Goal: Transaction & Acquisition: Purchase product/service

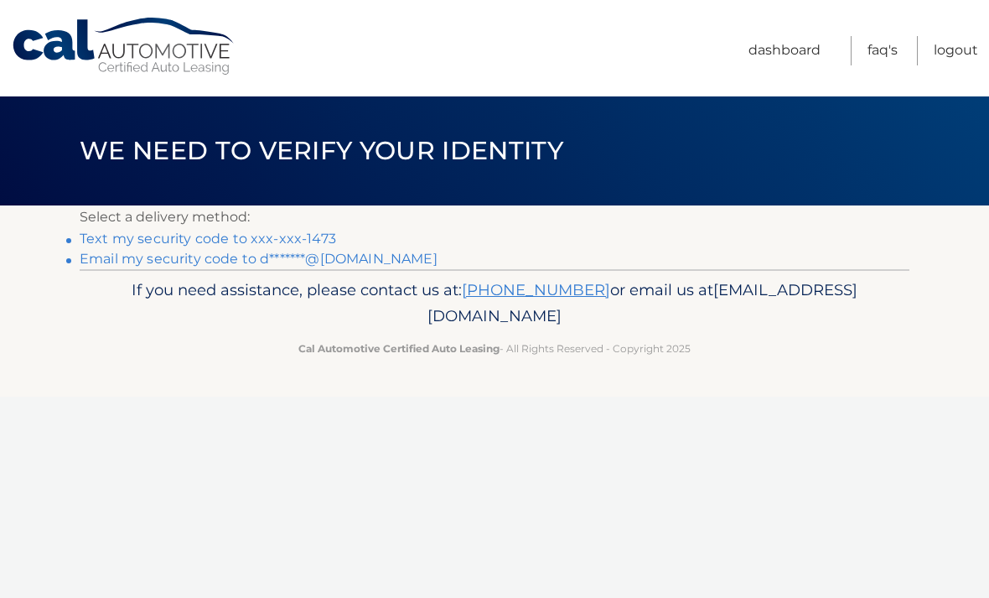
click at [156, 241] on link "Text my security code to xxx-xxx-1473" at bounding box center [208, 238] width 256 height 16
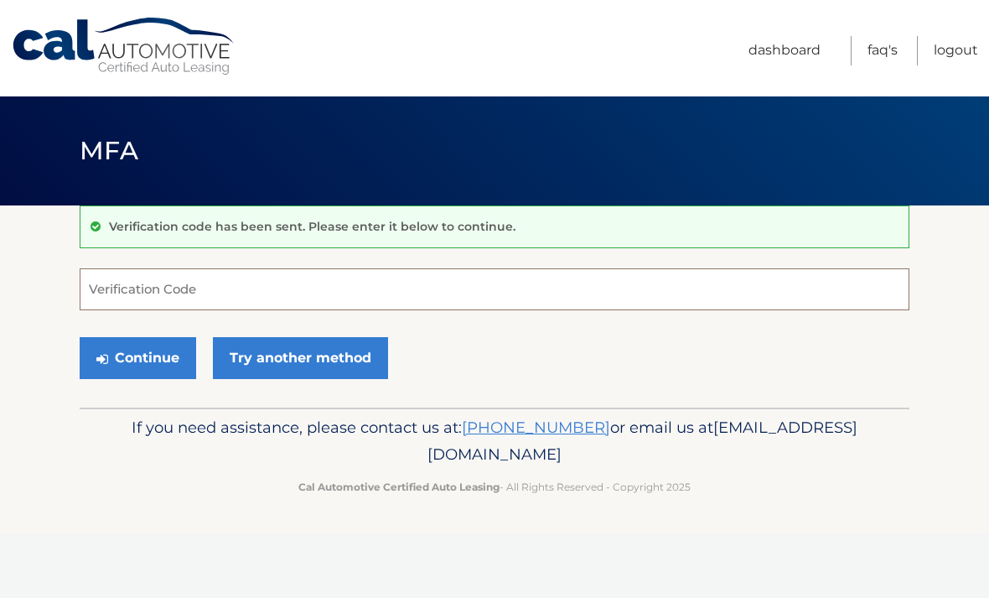
click at [290, 289] on input "Verification Code" at bounding box center [495, 289] width 830 height 42
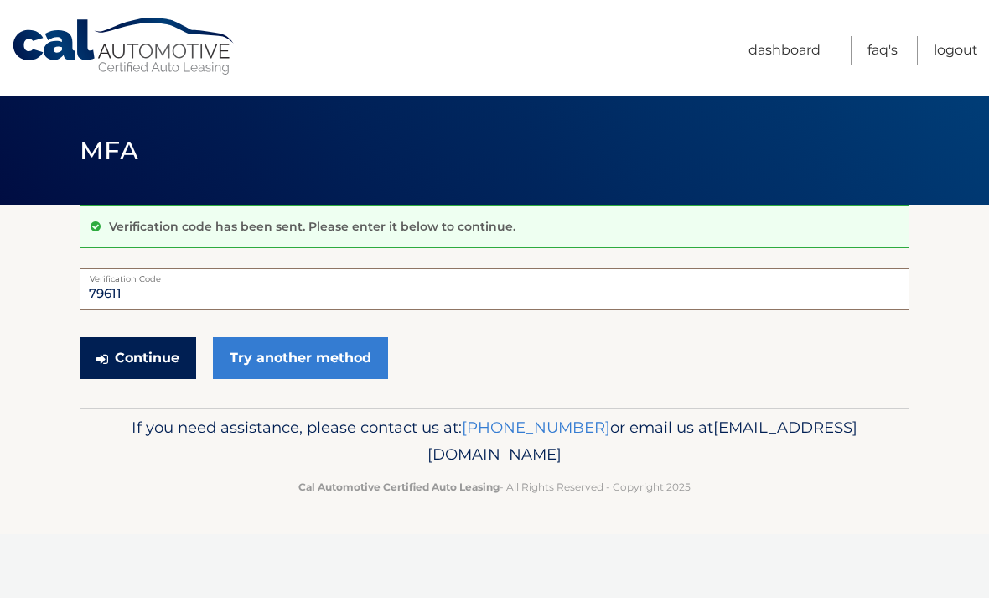
type input "79611"
click at [133, 361] on button "Continue" at bounding box center [138, 358] width 116 height 42
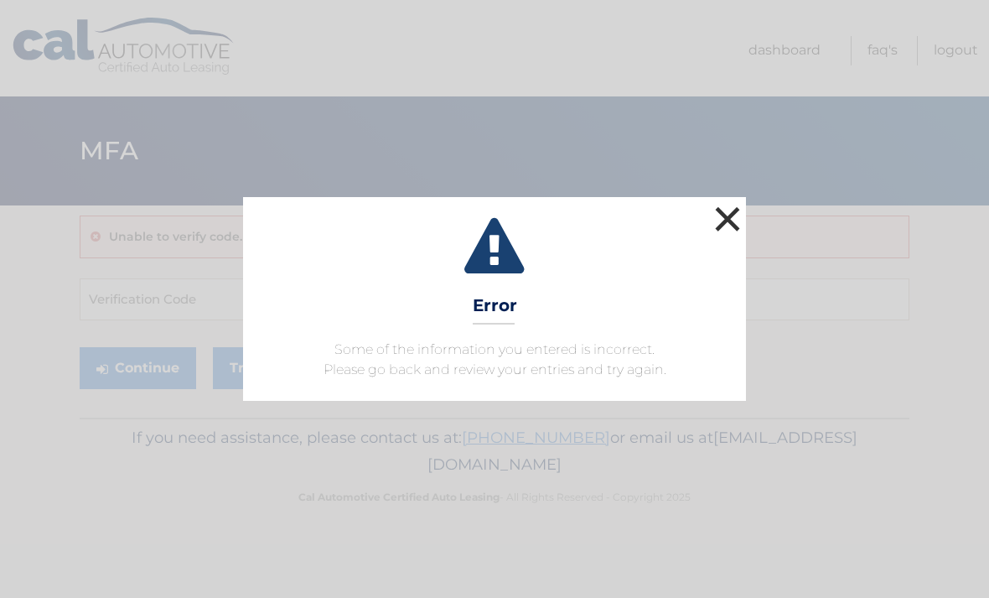
click at [737, 220] on button "×" at bounding box center [728, 219] width 34 height 34
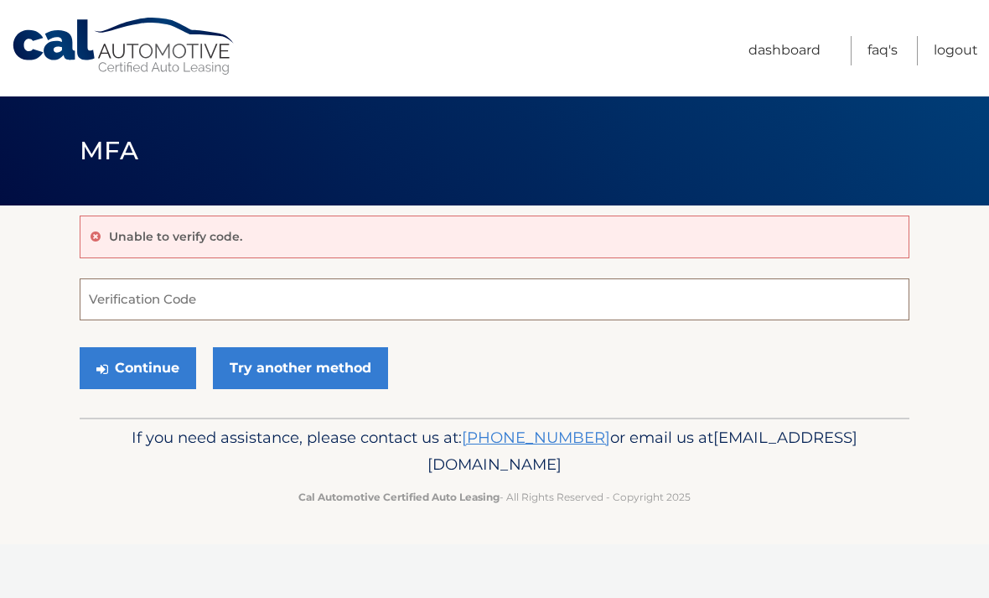
click at [273, 303] on input "Verification Code" at bounding box center [495, 299] width 830 height 42
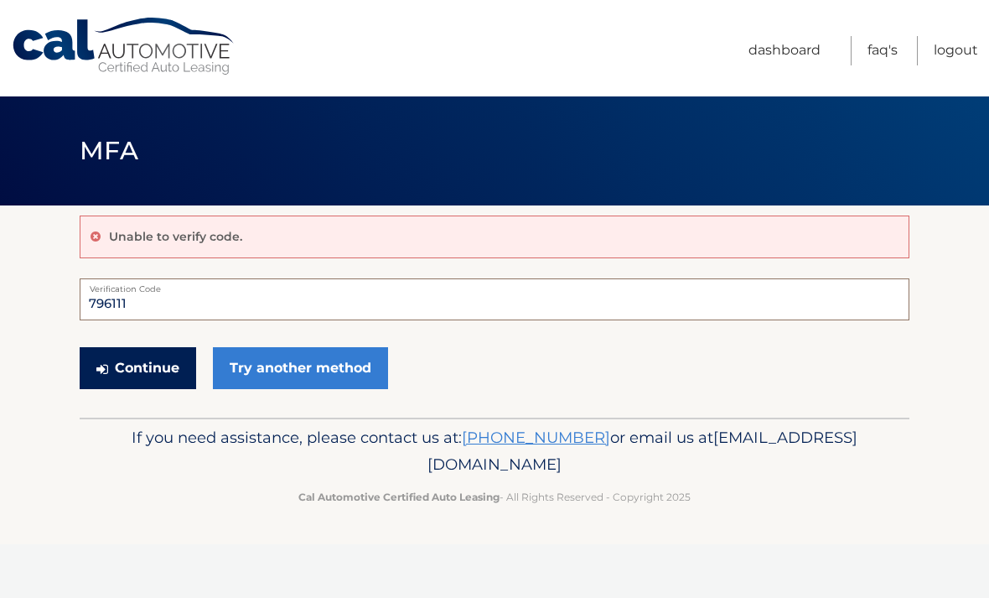
type input "796111"
click at [144, 378] on button "Continue" at bounding box center [138, 368] width 116 height 42
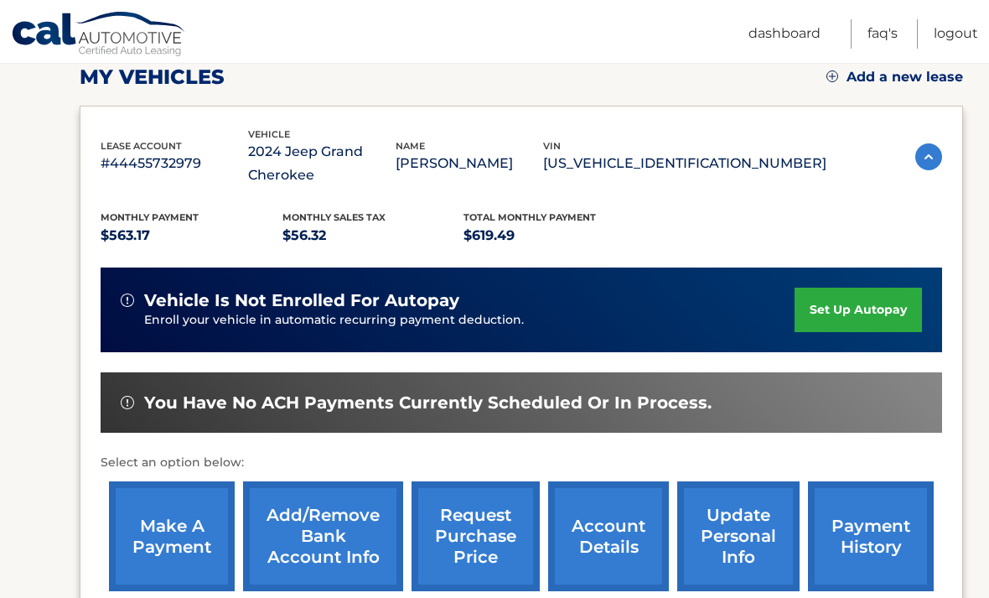
scroll to position [278, 0]
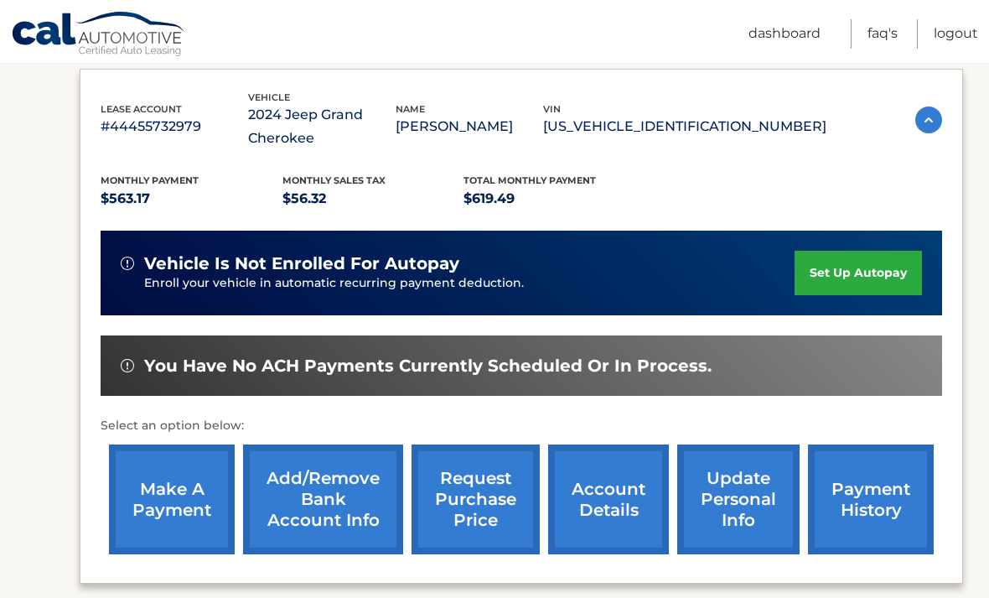
click at [163, 503] on link "make a payment" at bounding box center [172, 499] width 126 height 110
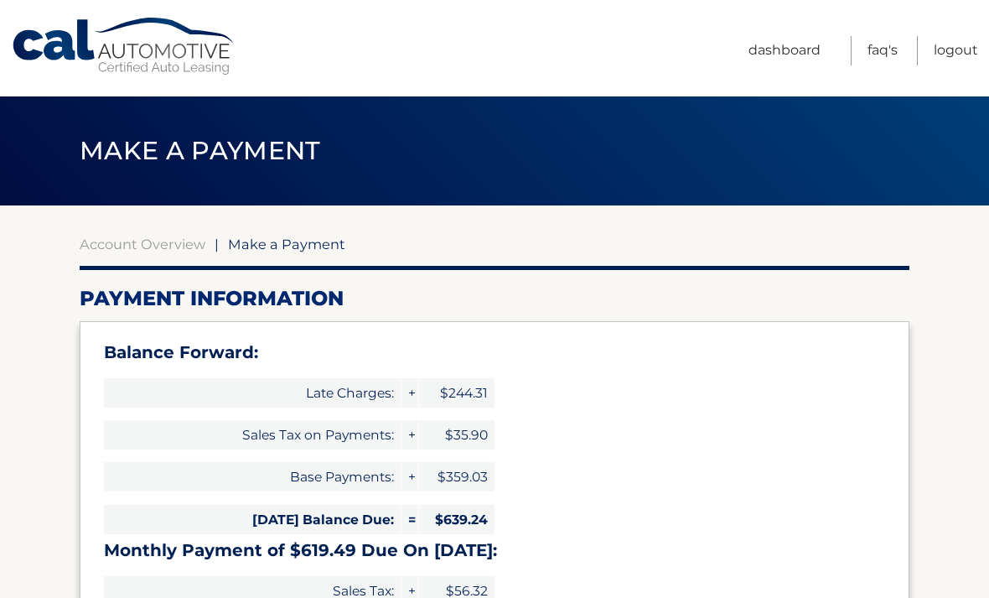
select select "NmY1M2U0OGEtN2VkYS00MTIyLWFmMWItZjJhYzE3YzcyYjdi"
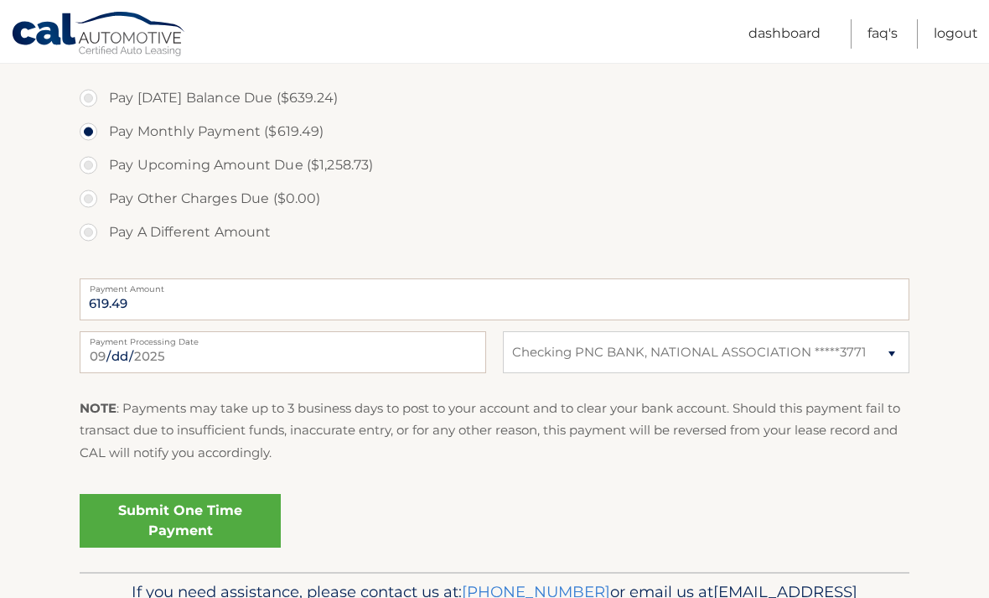
scroll to position [675, 0]
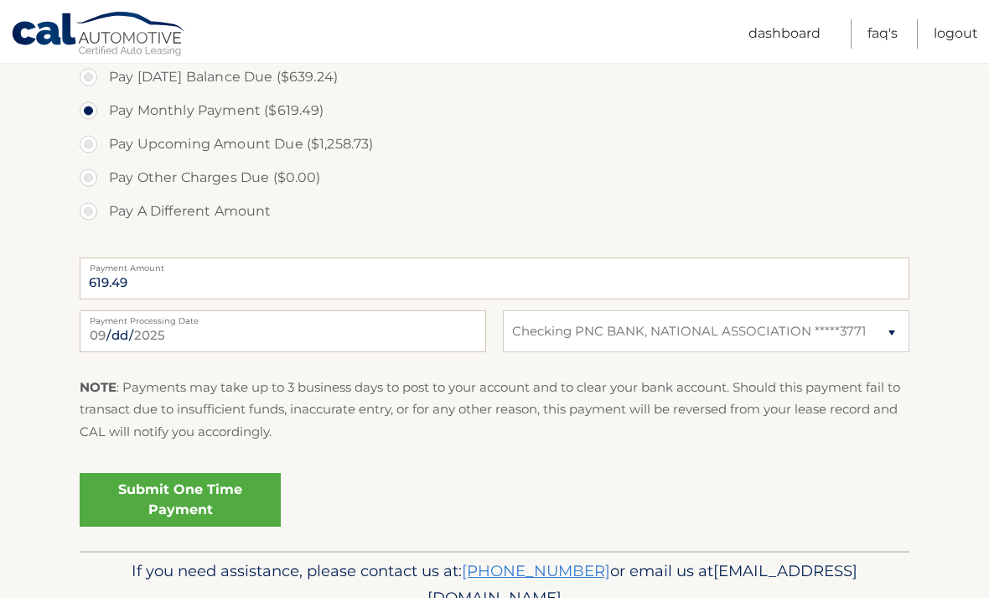
click at [169, 496] on link "Submit One Time Payment" at bounding box center [180, 500] width 201 height 54
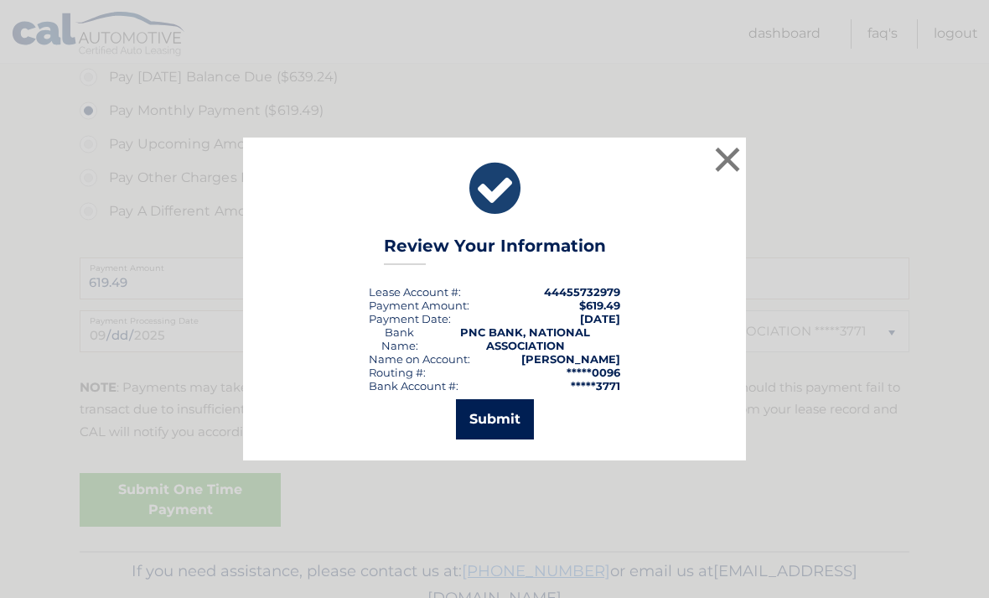
click at [496, 439] on button "Submit" at bounding box center [495, 419] width 78 height 40
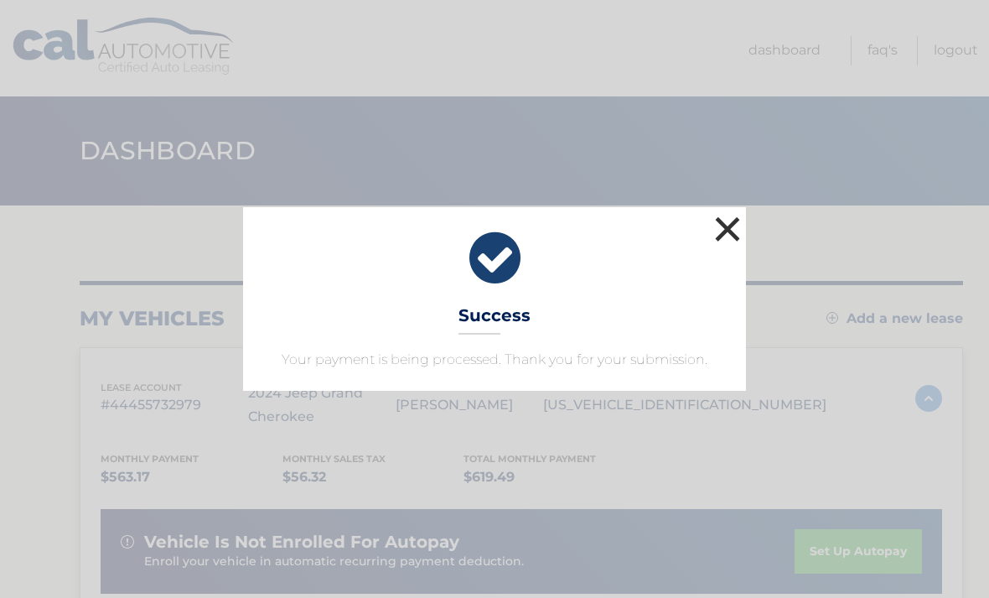
click at [728, 230] on button "×" at bounding box center [728, 229] width 34 height 34
